Goal: Information Seeking & Learning: Learn about a topic

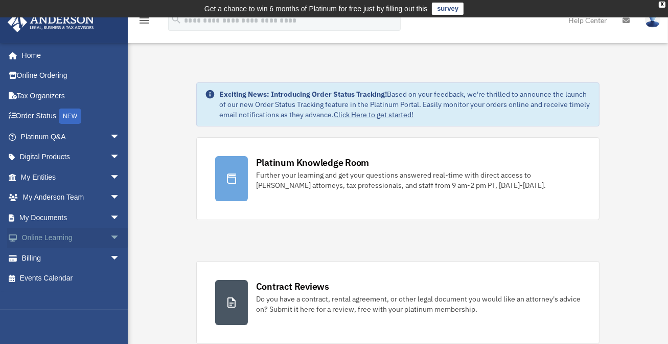
click at [110, 238] on span "arrow_drop_down" at bounding box center [120, 238] width 20 height 21
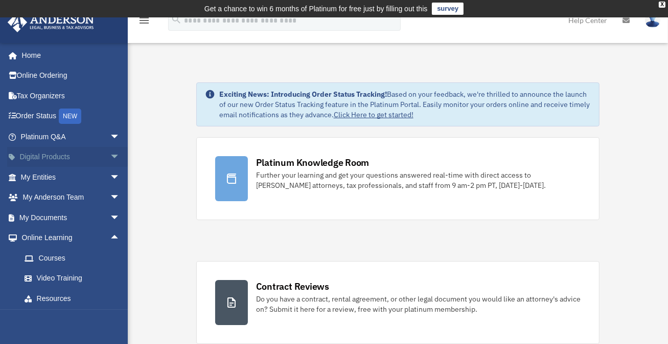
click at [110, 154] on span "arrow_drop_down" at bounding box center [120, 157] width 20 height 21
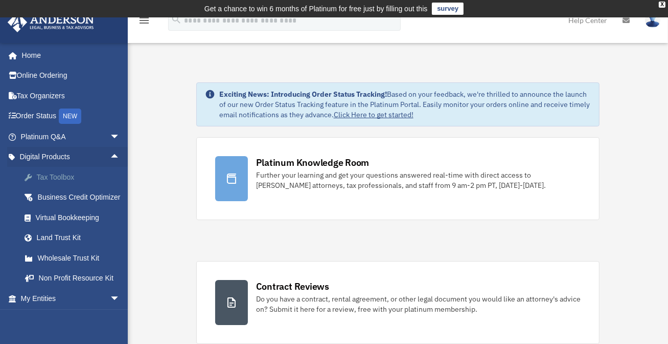
click at [65, 174] on div "Tax Toolbox" at bounding box center [79, 177] width 87 height 13
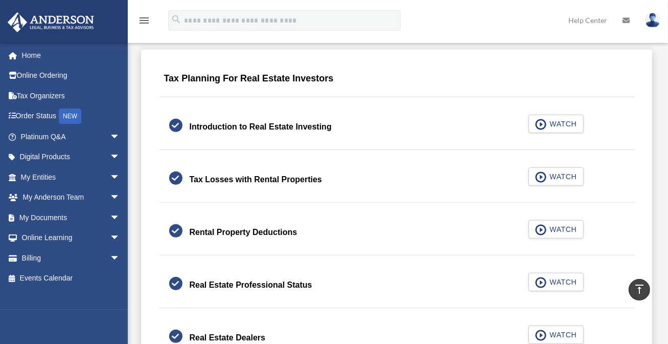
scroll to position [665, 0]
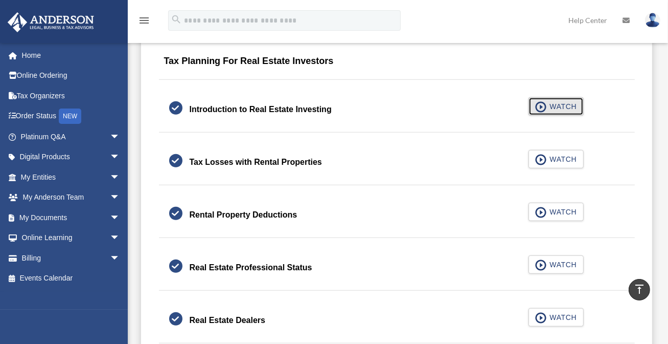
click at [568, 104] on span "WATCH" at bounding box center [562, 106] width 30 height 10
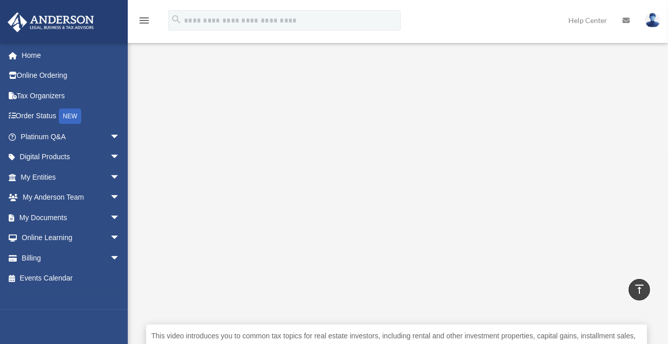
scroll to position [206, 0]
